Goal: Information Seeking & Learning: Learn about a topic

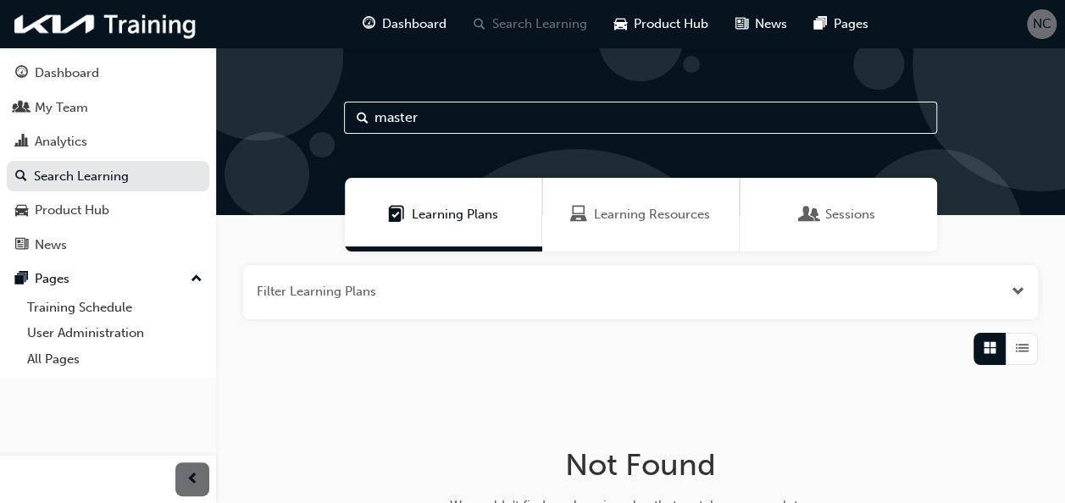
drag, startPoint x: 432, startPoint y: 114, endPoint x: 373, endPoint y: 117, distance: 59.3
click at [373, 117] on input "master" at bounding box center [640, 118] width 593 height 32
type input "ilt"
click at [641, 219] on span "Learning Resources" at bounding box center [652, 214] width 116 height 19
